Goal: Information Seeking & Learning: Learn about a topic

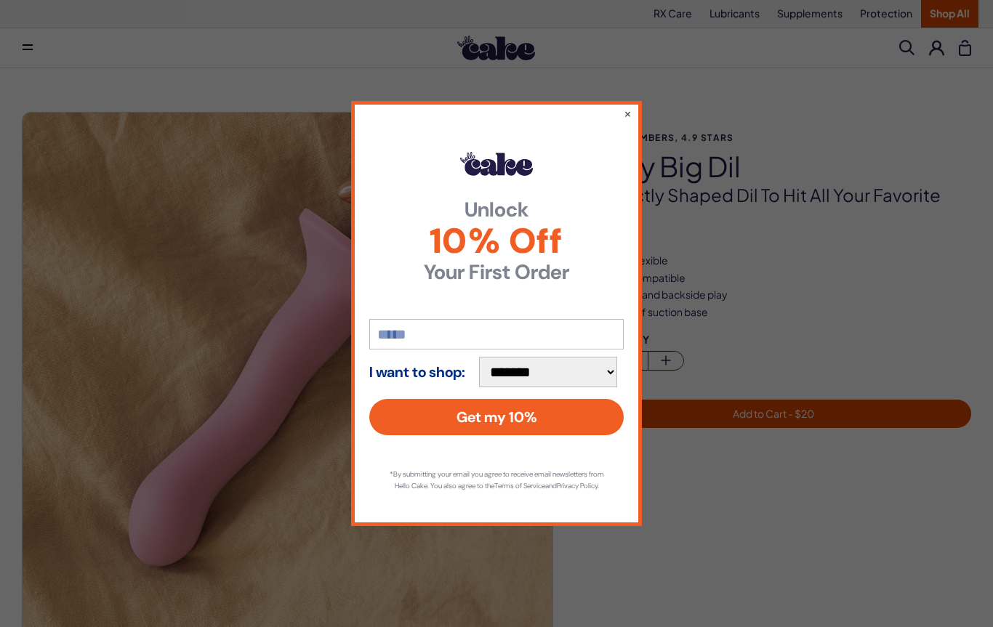
click at [629, 111] on button "×" at bounding box center [628, 113] width 8 height 15
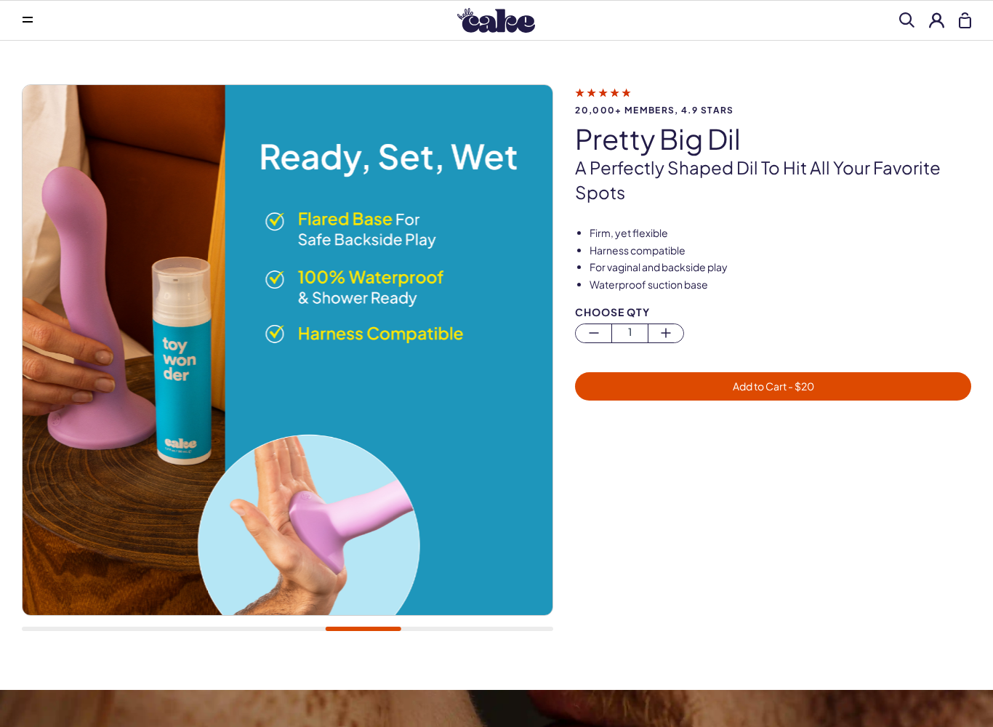
scroll to position [75, 0]
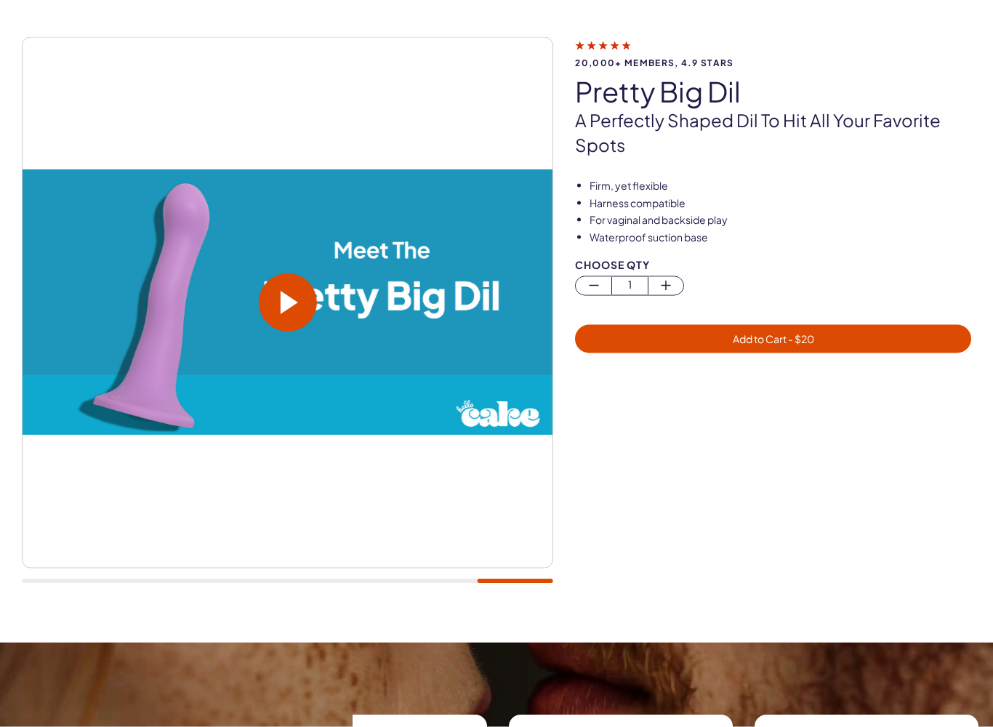
click at [284, 313] on span at bounding box center [289, 302] width 17 height 23
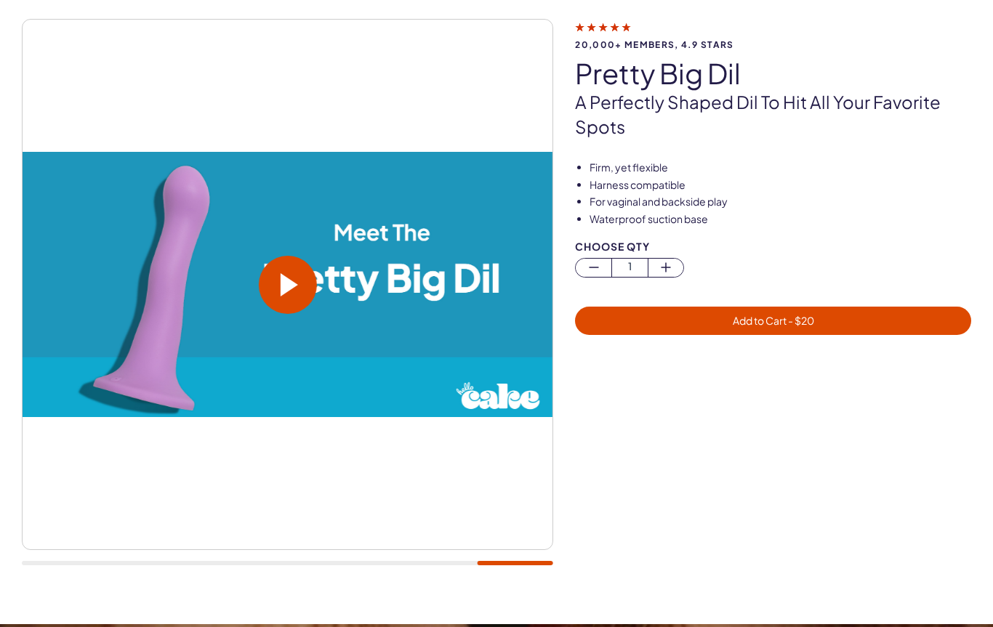
scroll to position [92, 0]
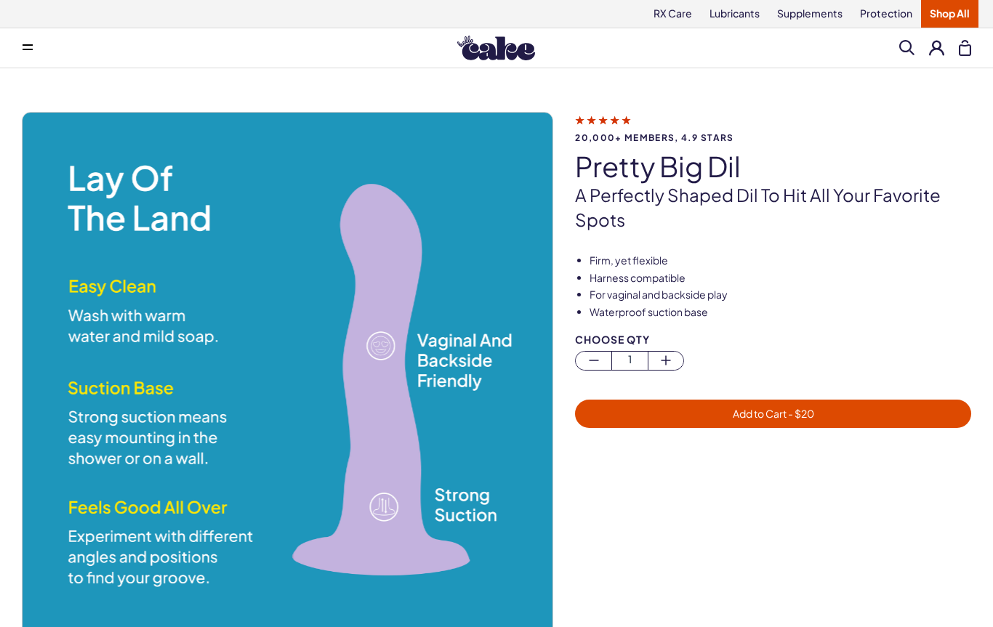
click at [20, 55] on button at bounding box center [27, 47] width 29 height 29
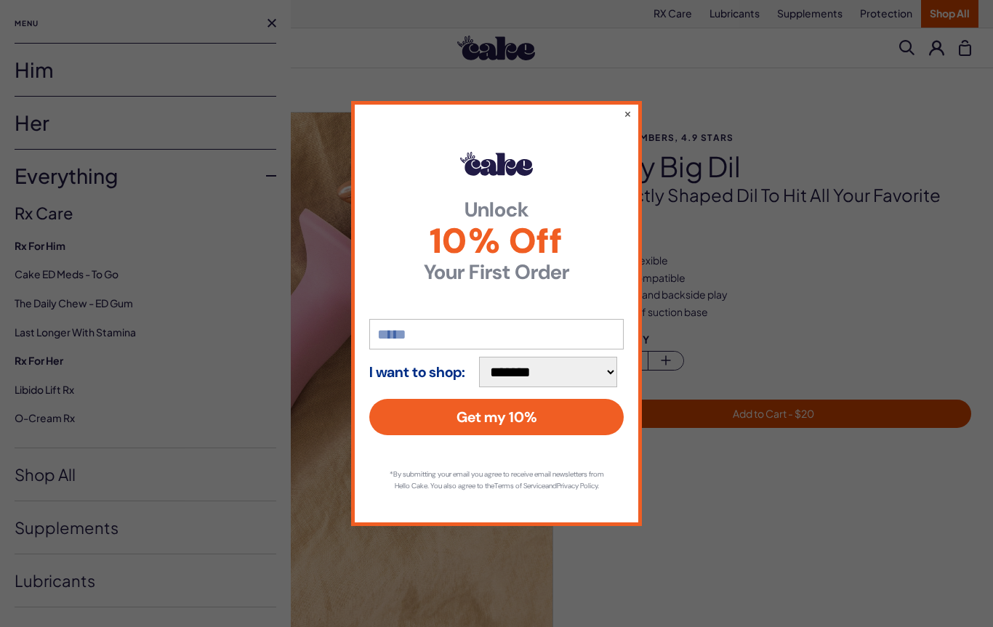
click at [627, 110] on button "×" at bounding box center [628, 113] width 8 height 15
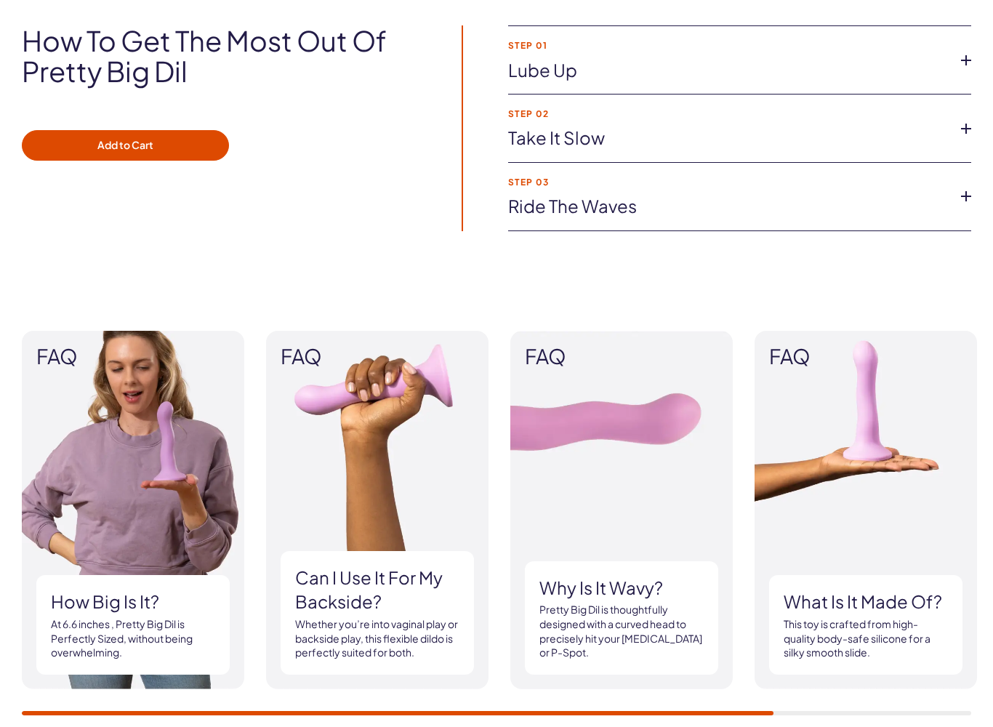
scroll to position [1073, 0]
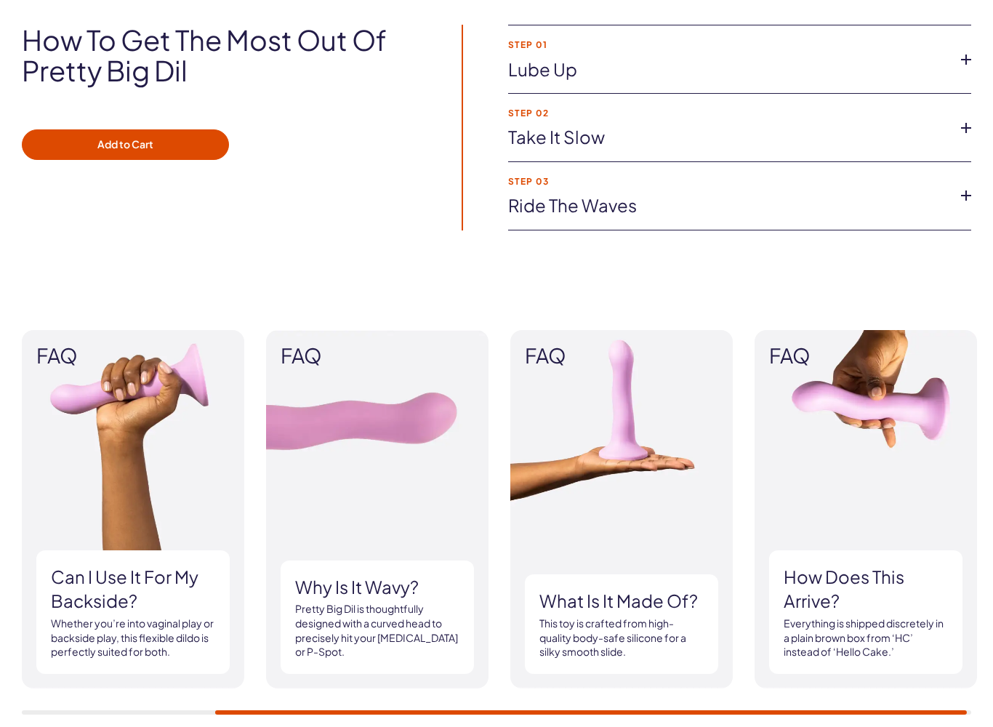
click at [928, 202] on link "Ride the waves" at bounding box center [728, 205] width 440 height 25
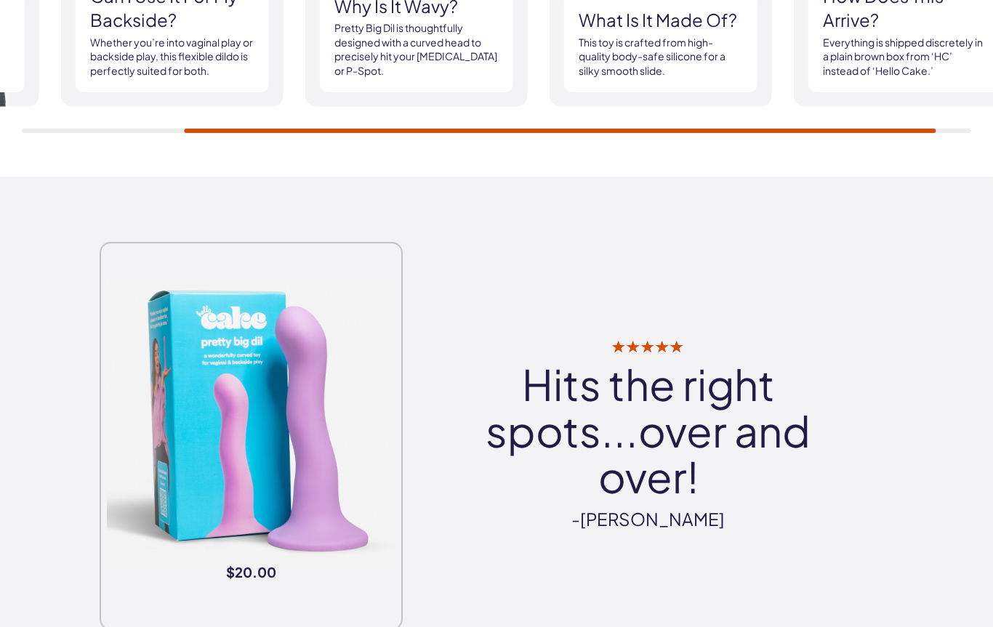
scroll to position [1689, 0]
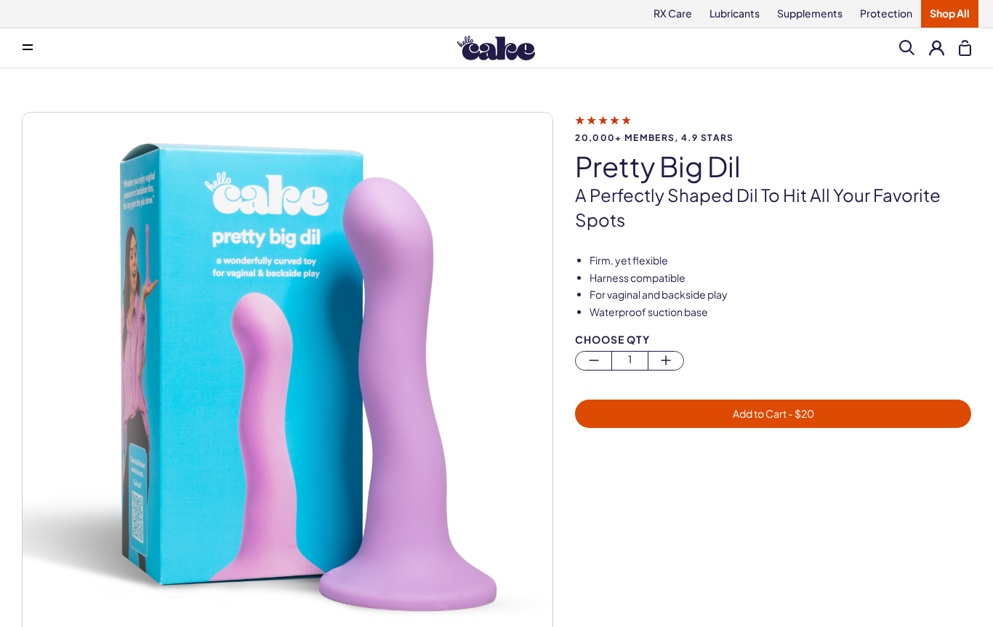
click at [32, 49] on icon at bounding box center [28, 49] width 10 height 1
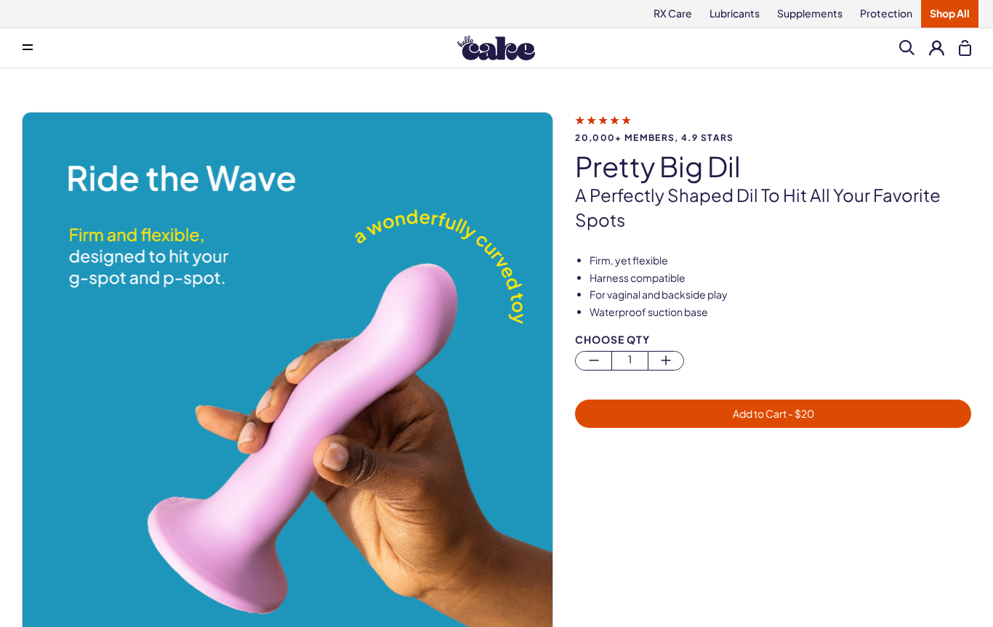
click at [27, 54] on button at bounding box center [27, 47] width 29 height 29
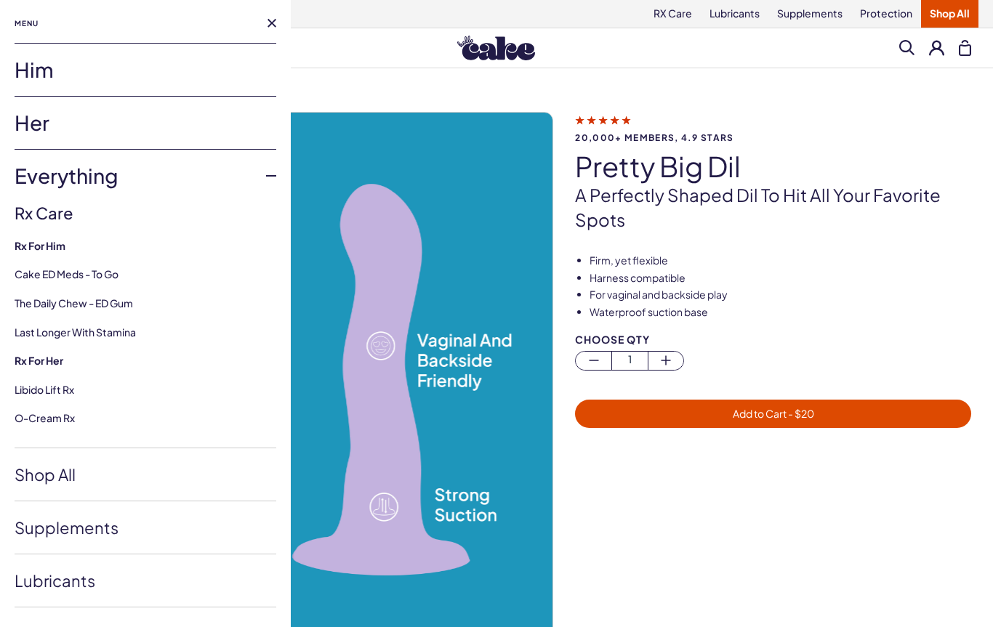
click at [50, 475] on link "Shop All" at bounding box center [146, 474] width 262 height 52
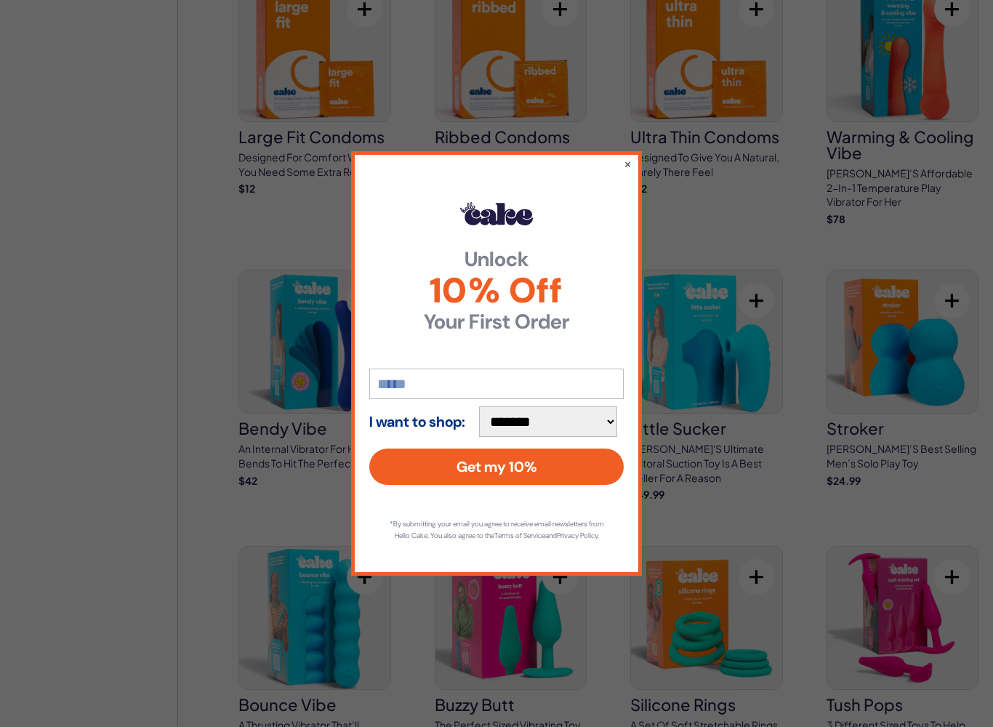
scroll to position [3114, 0]
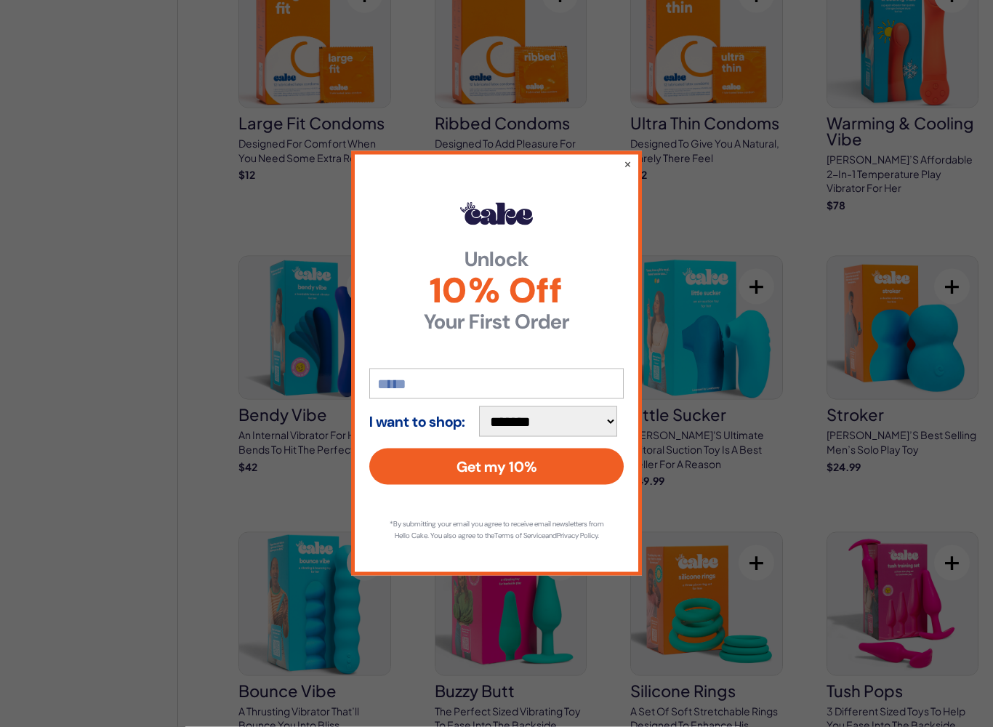
click at [624, 166] on button "×" at bounding box center [628, 163] width 8 height 15
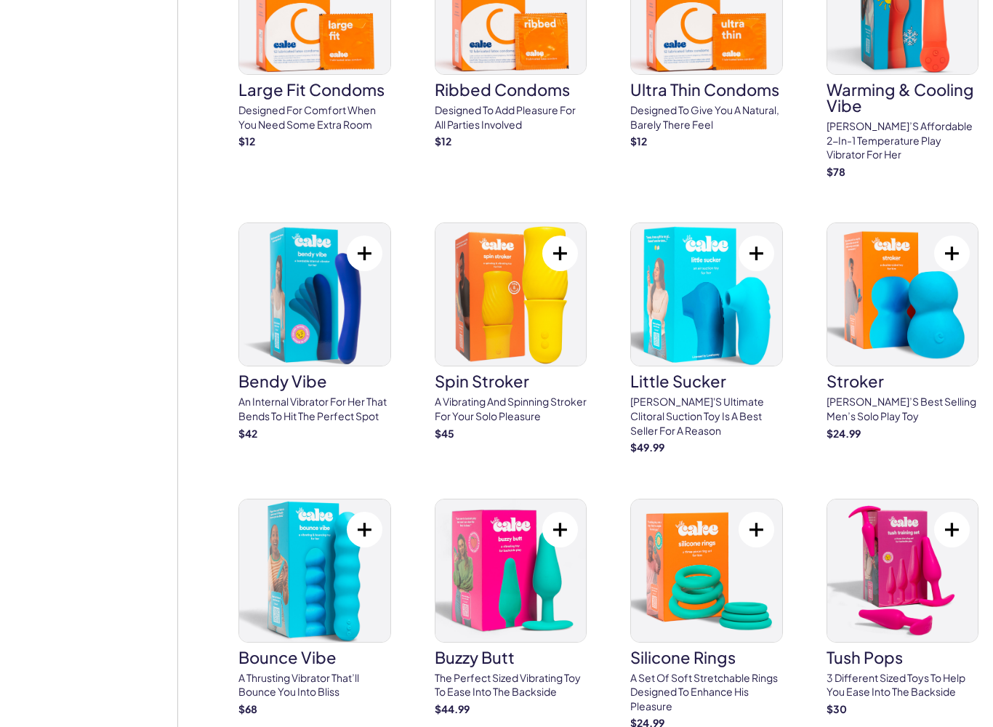
scroll to position [3147, 0]
click at [366, 558] on img at bounding box center [314, 570] width 151 height 142
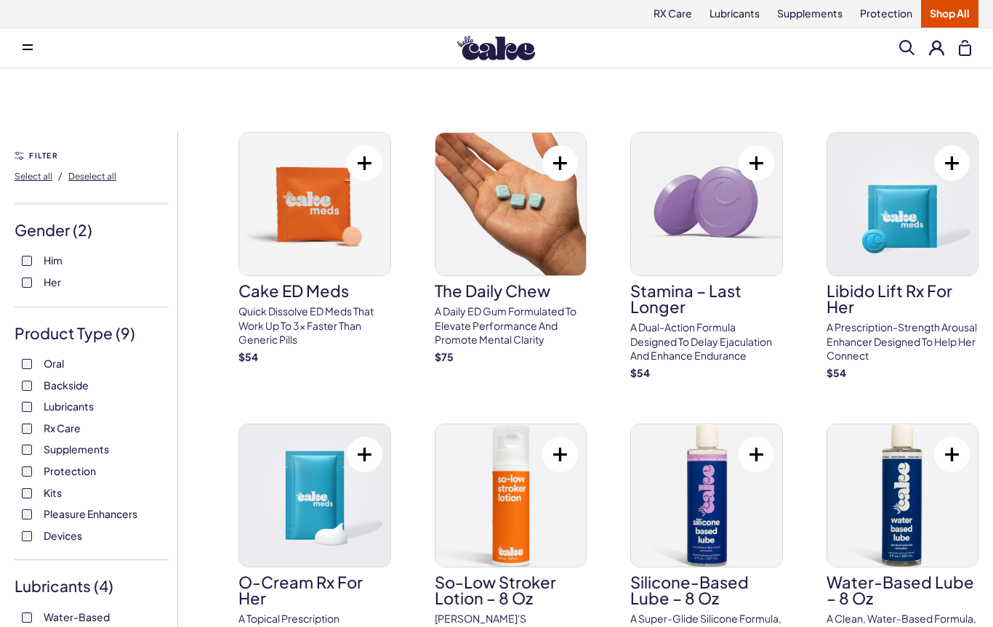
scroll to position [3188, 0]
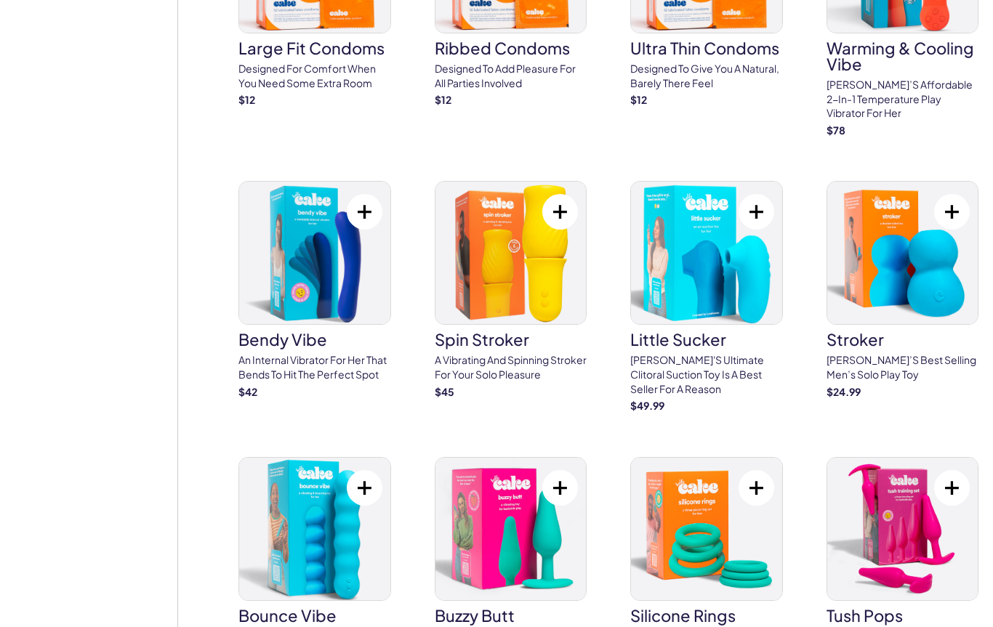
click at [377, 268] on img at bounding box center [314, 253] width 151 height 142
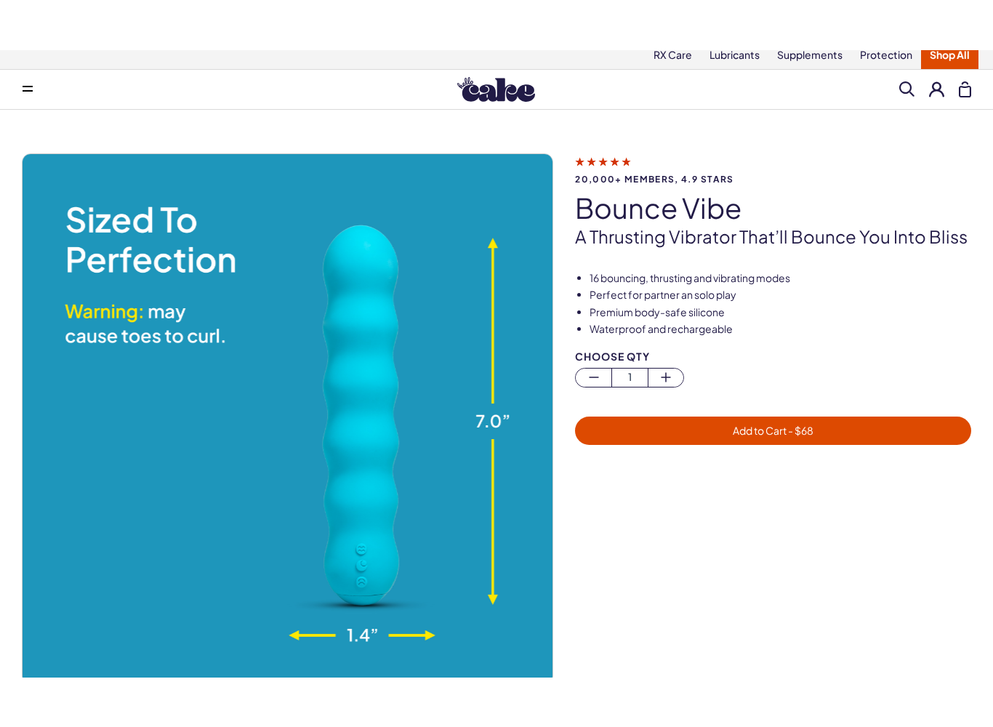
scroll to position [63, 0]
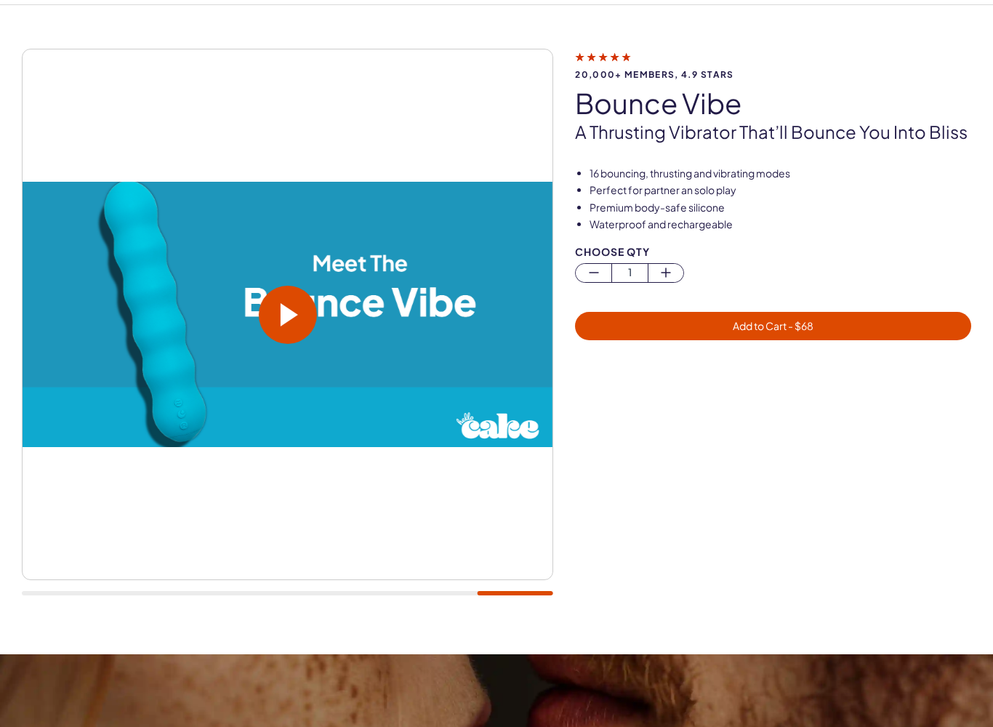
click at [887, 507] on div at bounding box center [784, 496] width 418 height 228
click at [285, 334] on span at bounding box center [288, 315] width 58 height 58
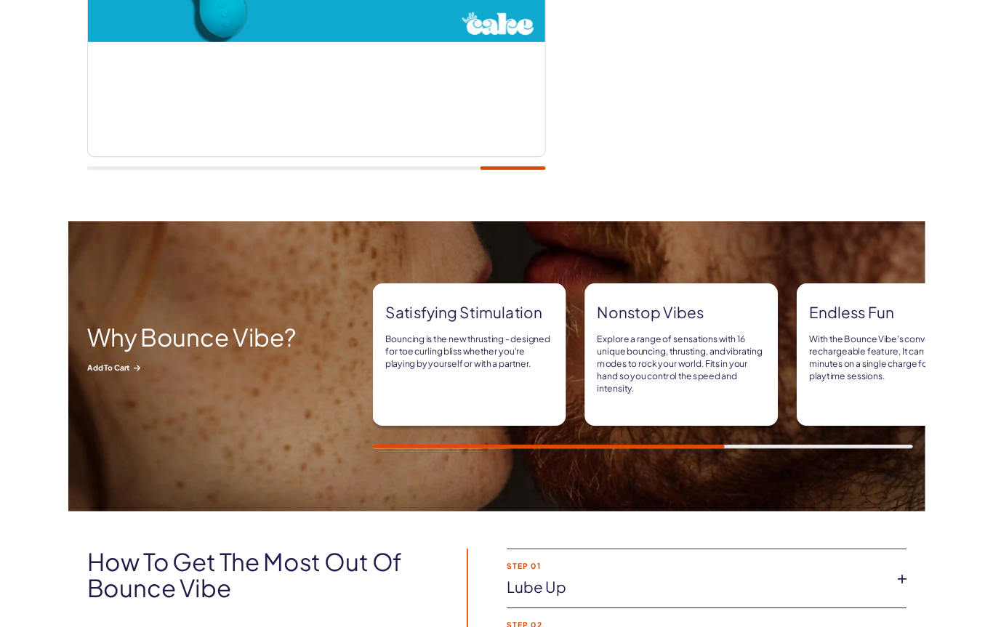
scroll to position [461, 0]
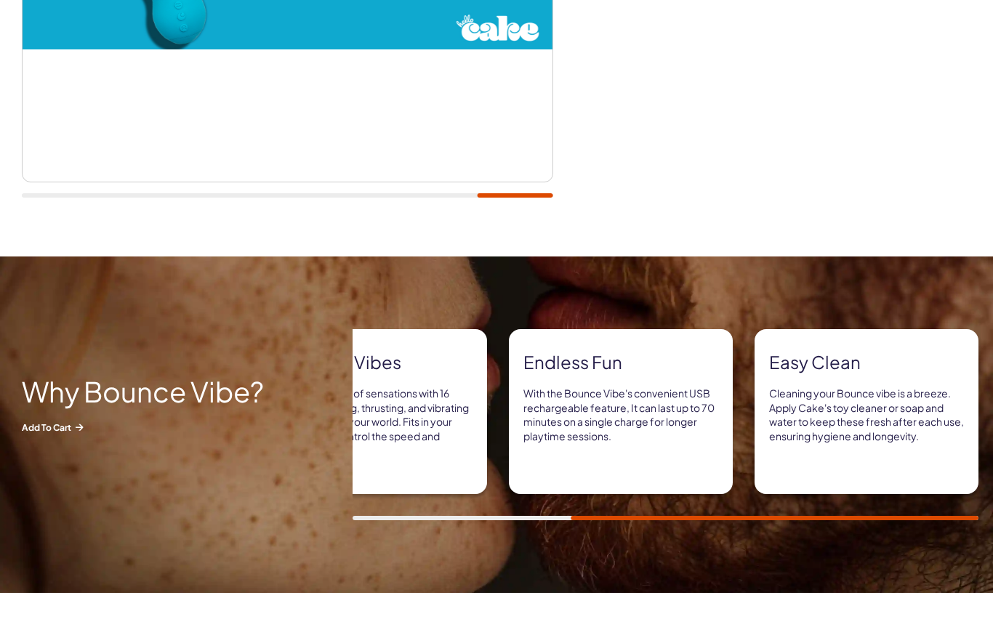
click at [958, 433] on p "Cleaning your Bounce vibe is a breeze. Apply Cake's toy cleaner or soap and wat…" at bounding box center [866, 415] width 195 height 57
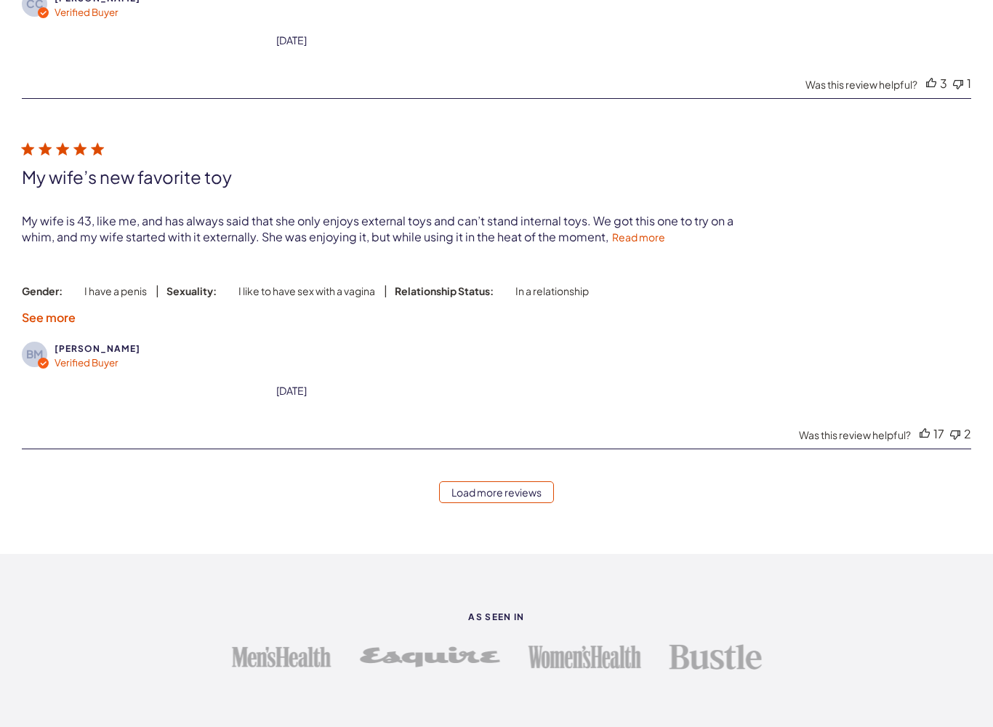
scroll to position [4074, 0]
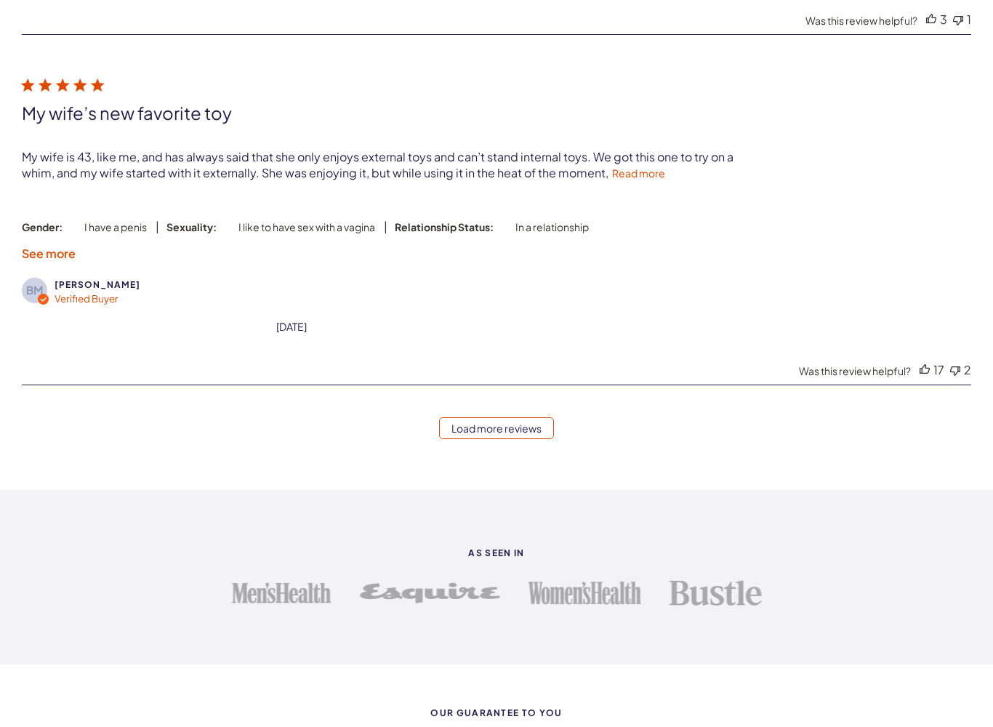
click at [525, 435] on link "Load more reviews" at bounding box center [496, 428] width 115 height 22
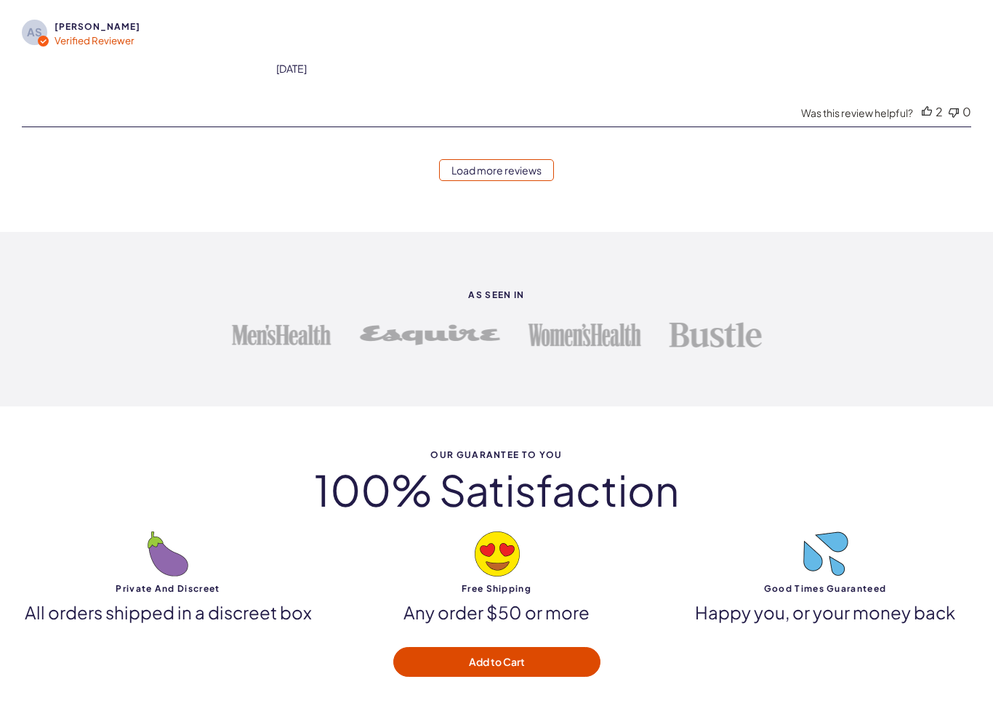
scroll to position [6059, 0]
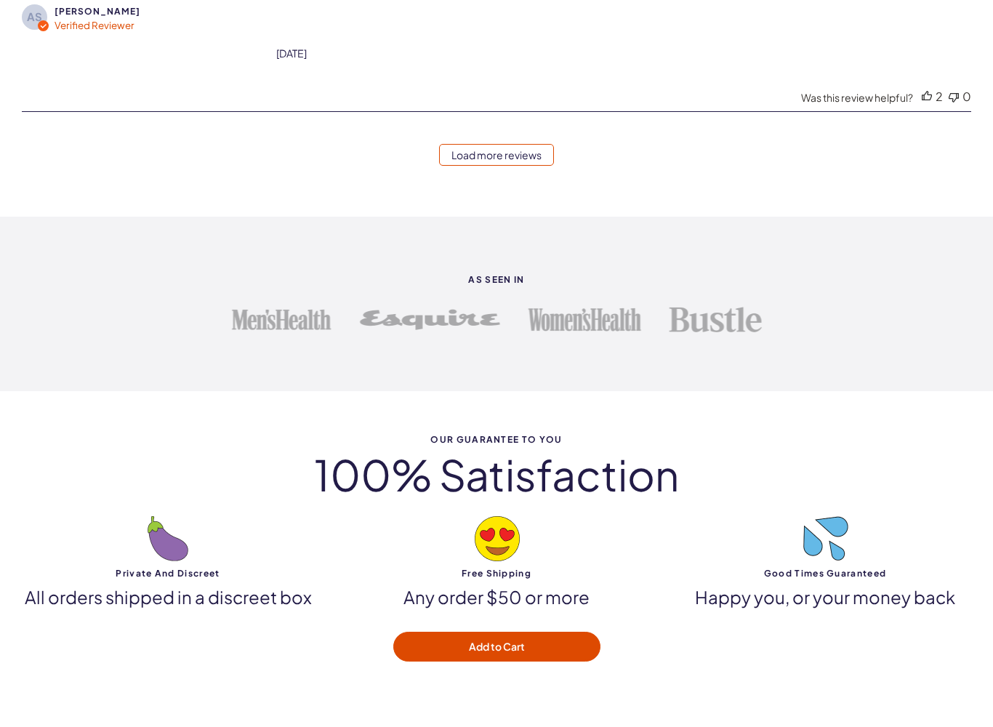
click at [517, 166] on link "Load more reviews" at bounding box center [496, 155] width 115 height 22
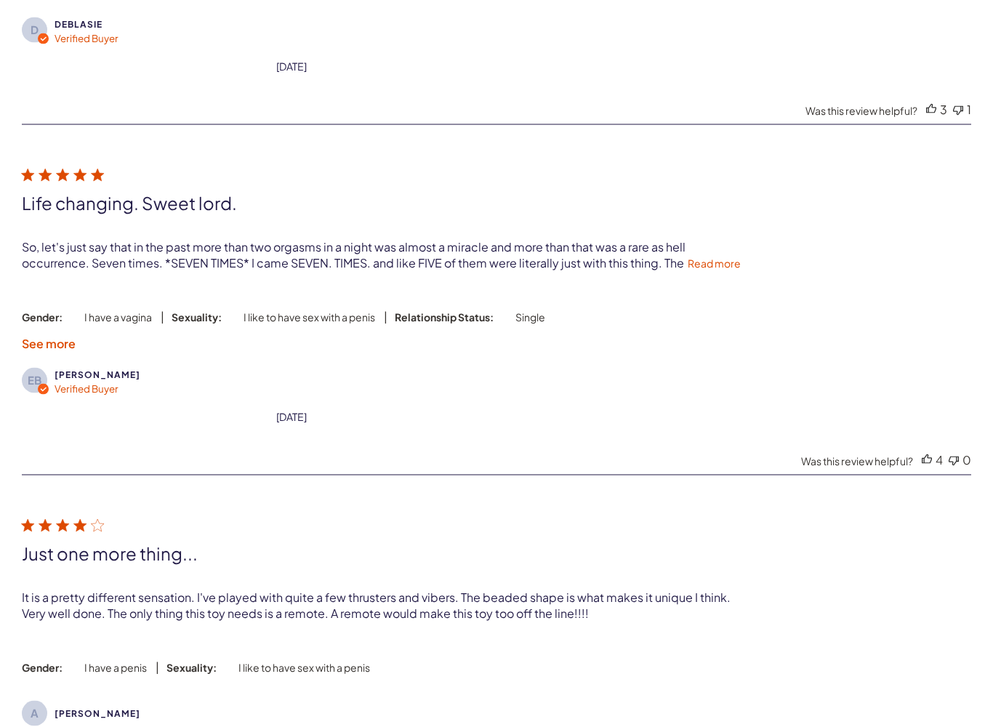
scroll to position [6381, 0]
click at [715, 268] on link "Read more" at bounding box center [714, 261] width 53 height 13
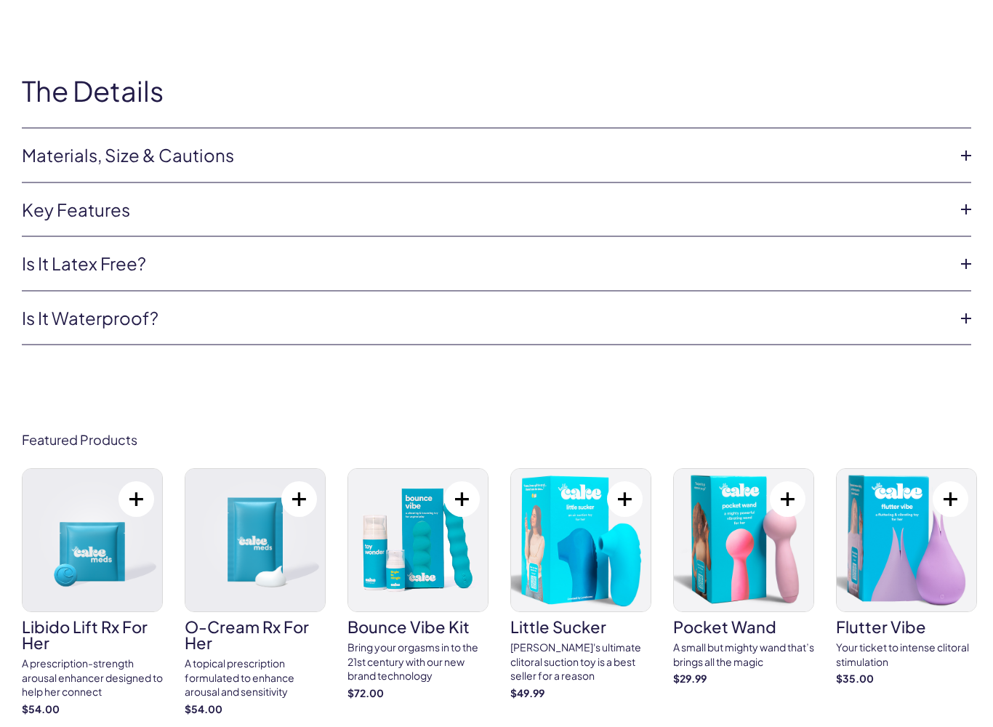
scroll to position [8456, 0]
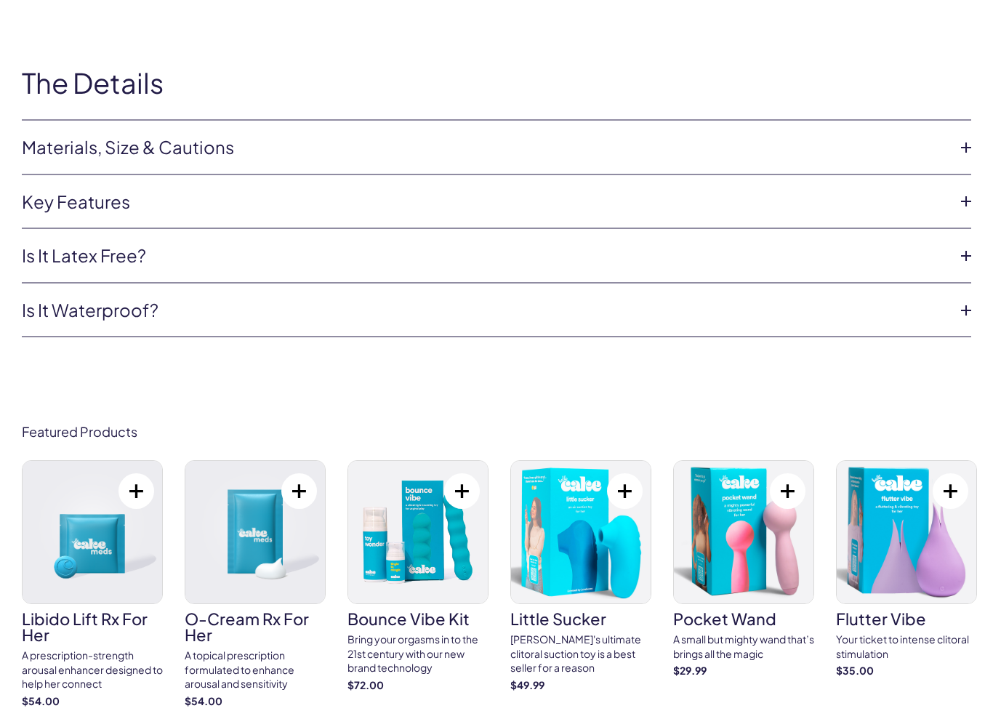
click at [932, 160] on link "Materials, Size & Cautions" at bounding box center [485, 147] width 926 height 25
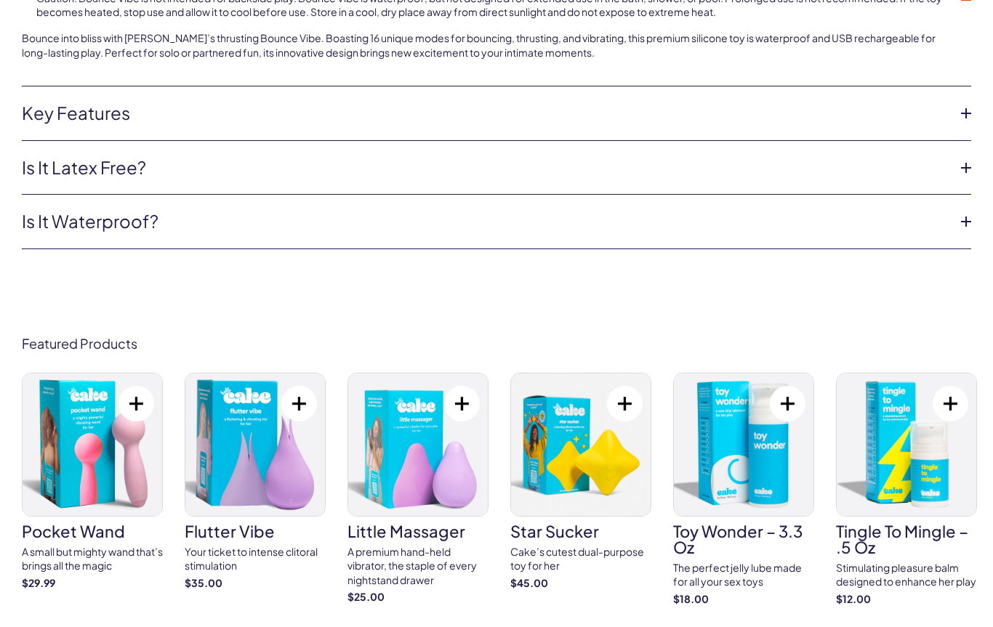
scroll to position [8662, 0]
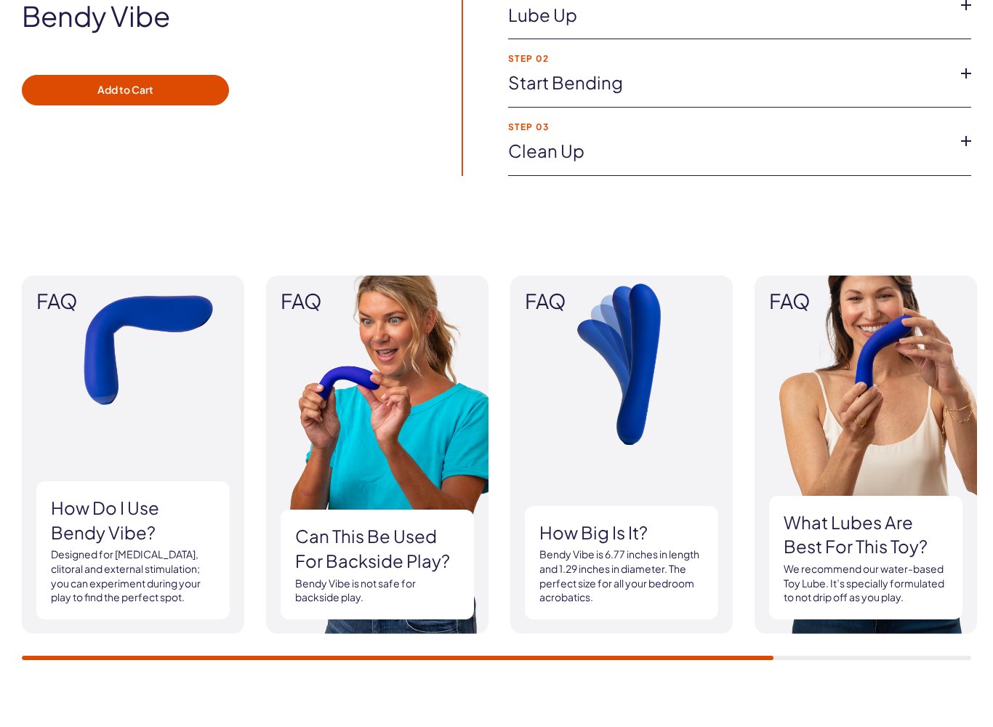
scroll to position [1143, 0]
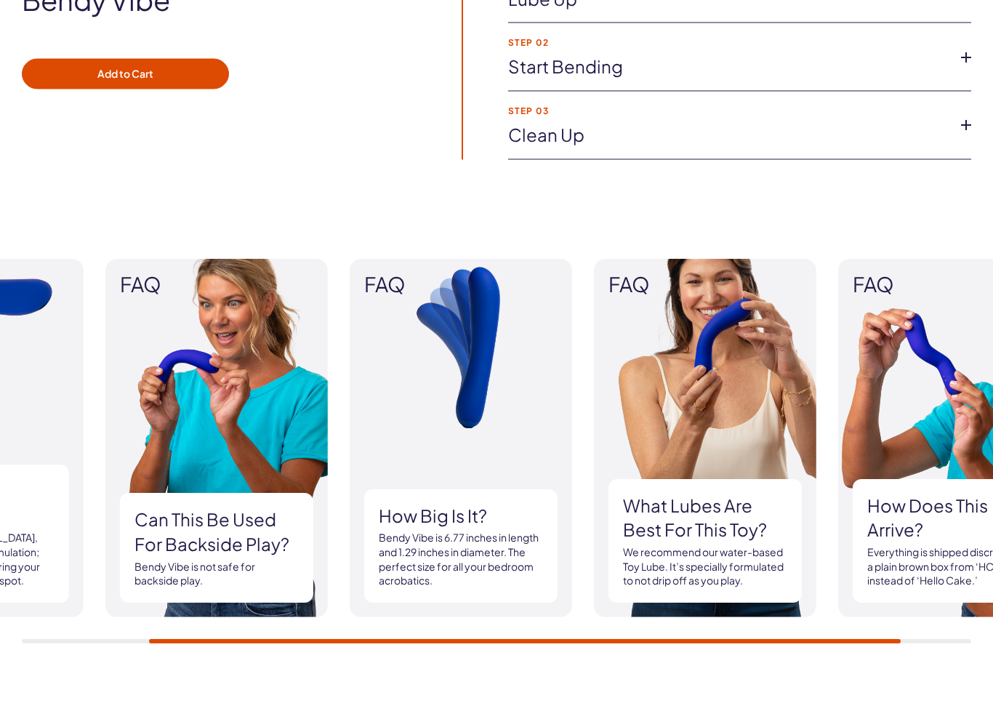
click at [238, 537] on h3 "Can this be used for backside play?" at bounding box center [216, 532] width 164 height 49
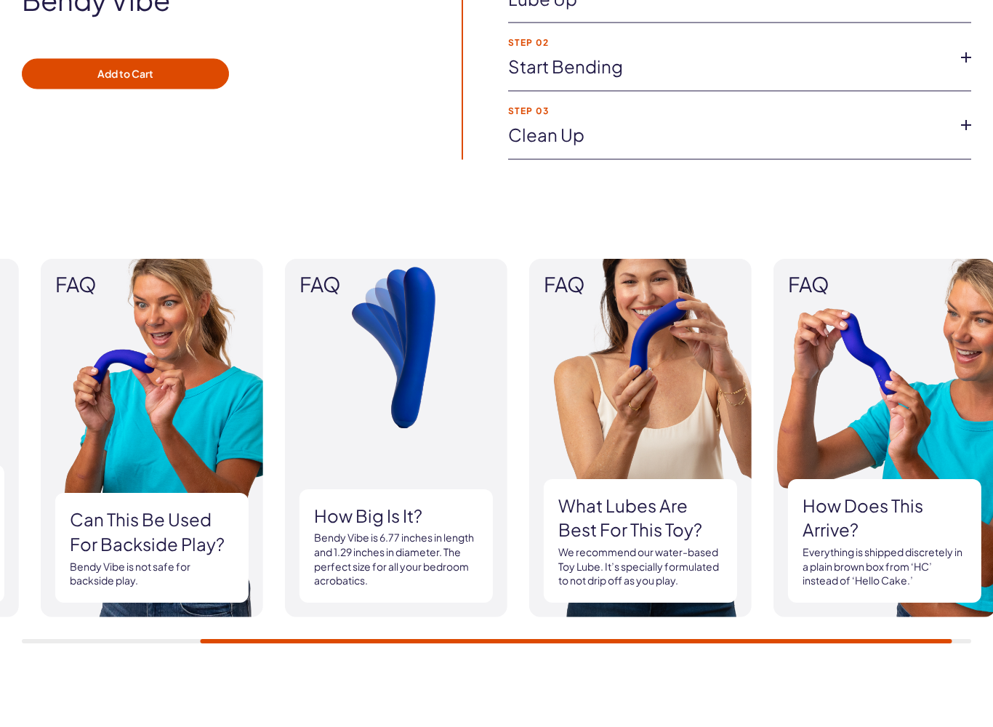
click at [137, 532] on h3 "Can this be used for backside play?" at bounding box center [152, 532] width 164 height 49
click at [118, 529] on h3 "Can this be used for backside play?" at bounding box center [152, 532] width 164 height 49
click at [104, 534] on h3 "Can this be used for backside play?" at bounding box center [152, 532] width 164 height 49
click at [104, 533] on h3 "Can this be used for backside play?" at bounding box center [152, 532] width 164 height 49
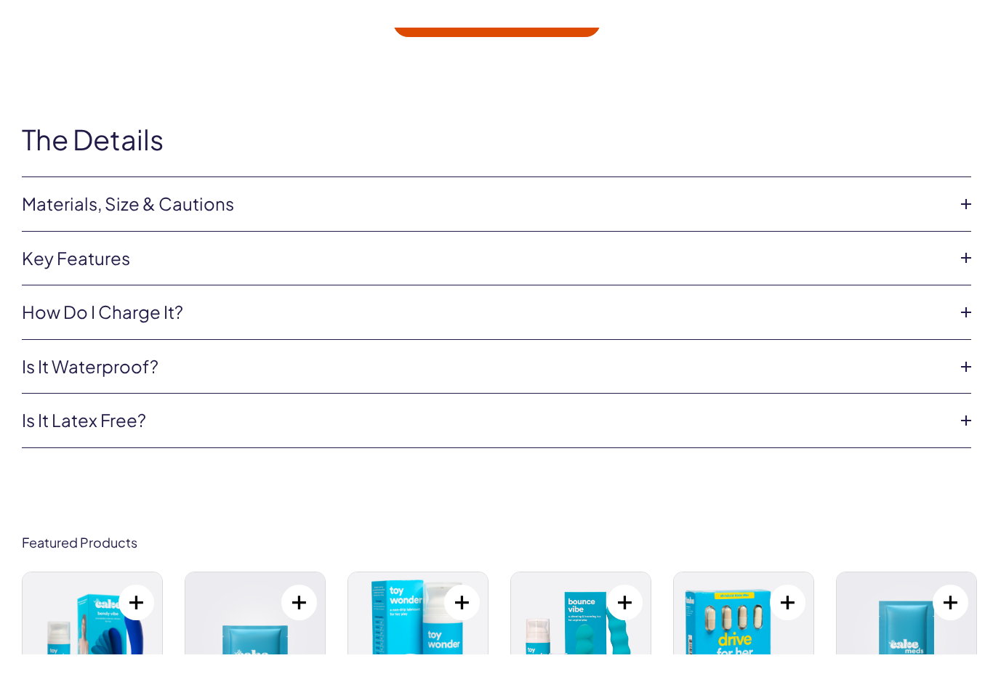
scroll to position [2531, 0]
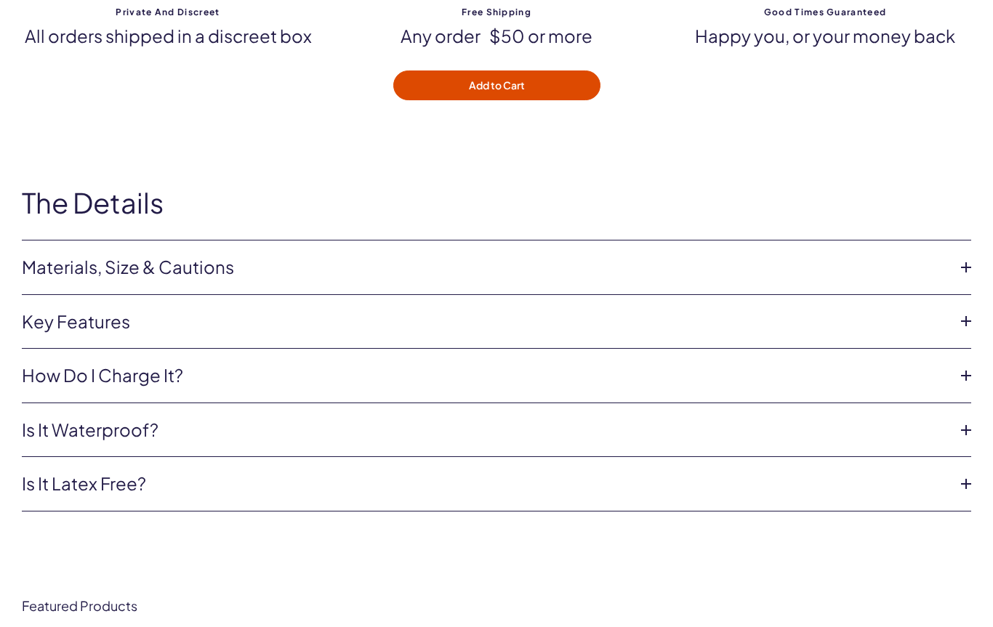
click at [710, 262] on link "Materials, Size & Cautions" at bounding box center [485, 267] width 926 height 25
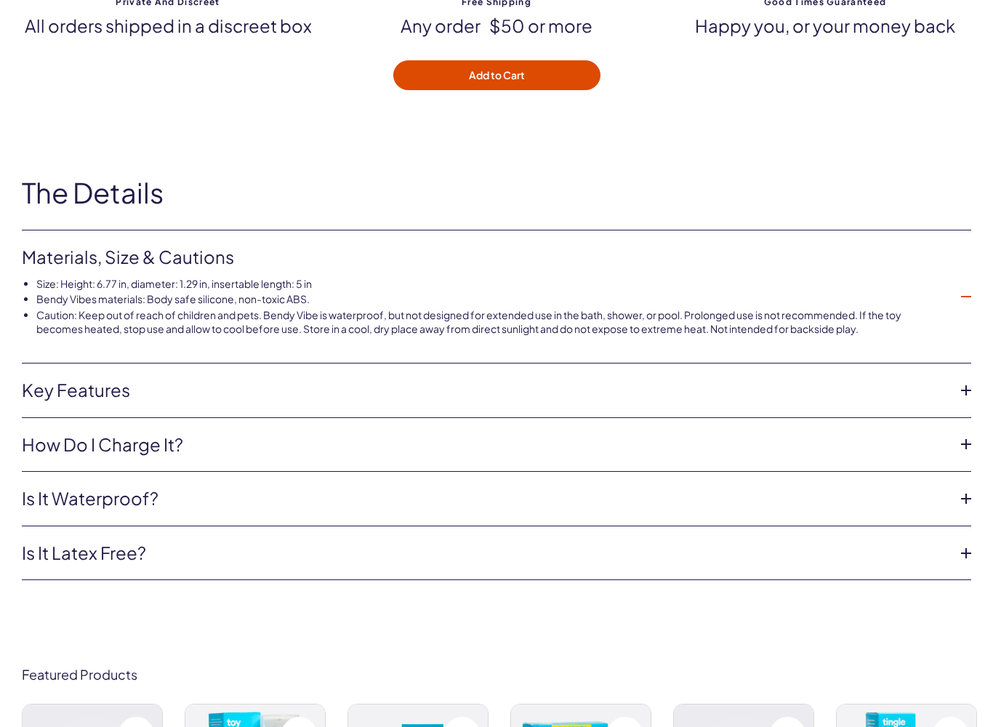
scroll to position [2571, 0]
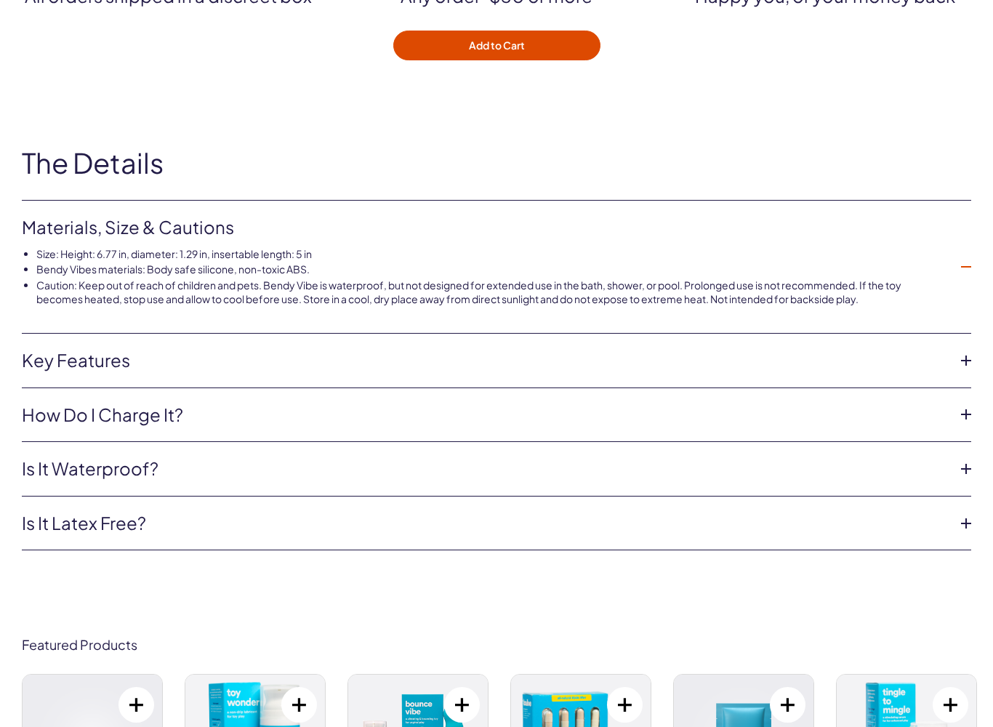
click at [932, 516] on link "Is it latex free?" at bounding box center [485, 523] width 926 height 25
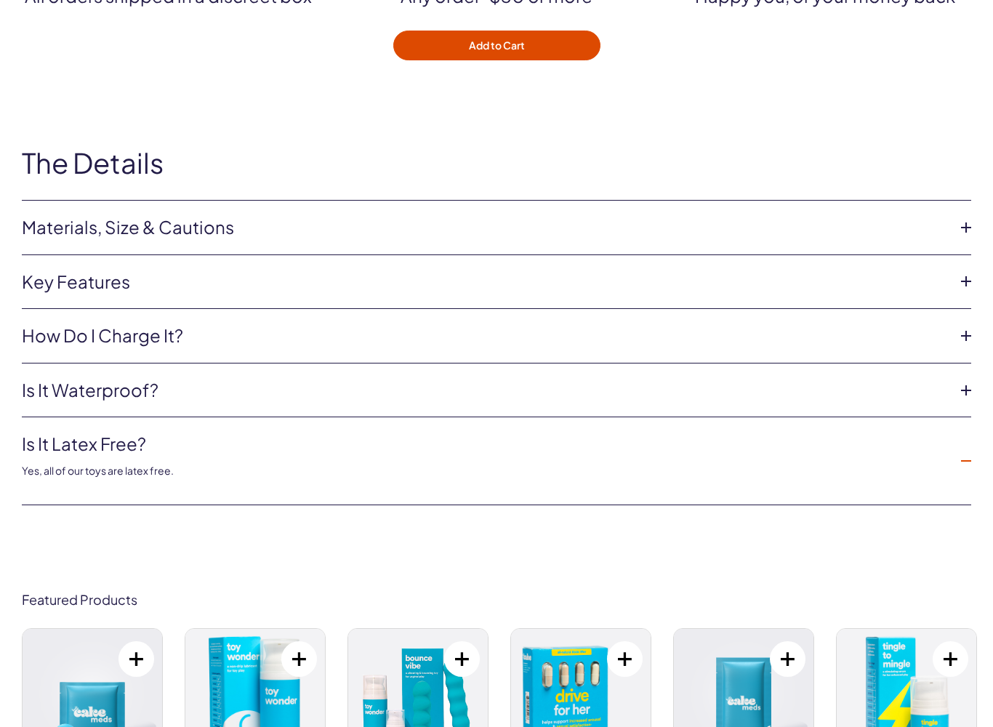
click at [924, 357] on li "How do I charge it? Bendy Vibe has waterproof magnetic charging contacts that l…" at bounding box center [496, 336] width 949 height 55
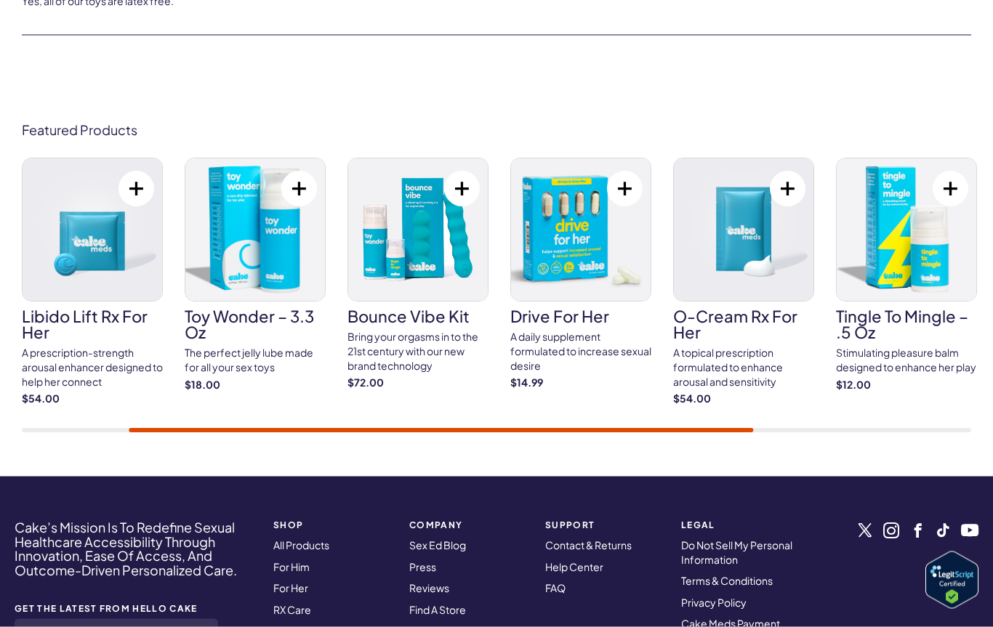
scroll to position [3041, 0]
